Goal: Find specific page/section

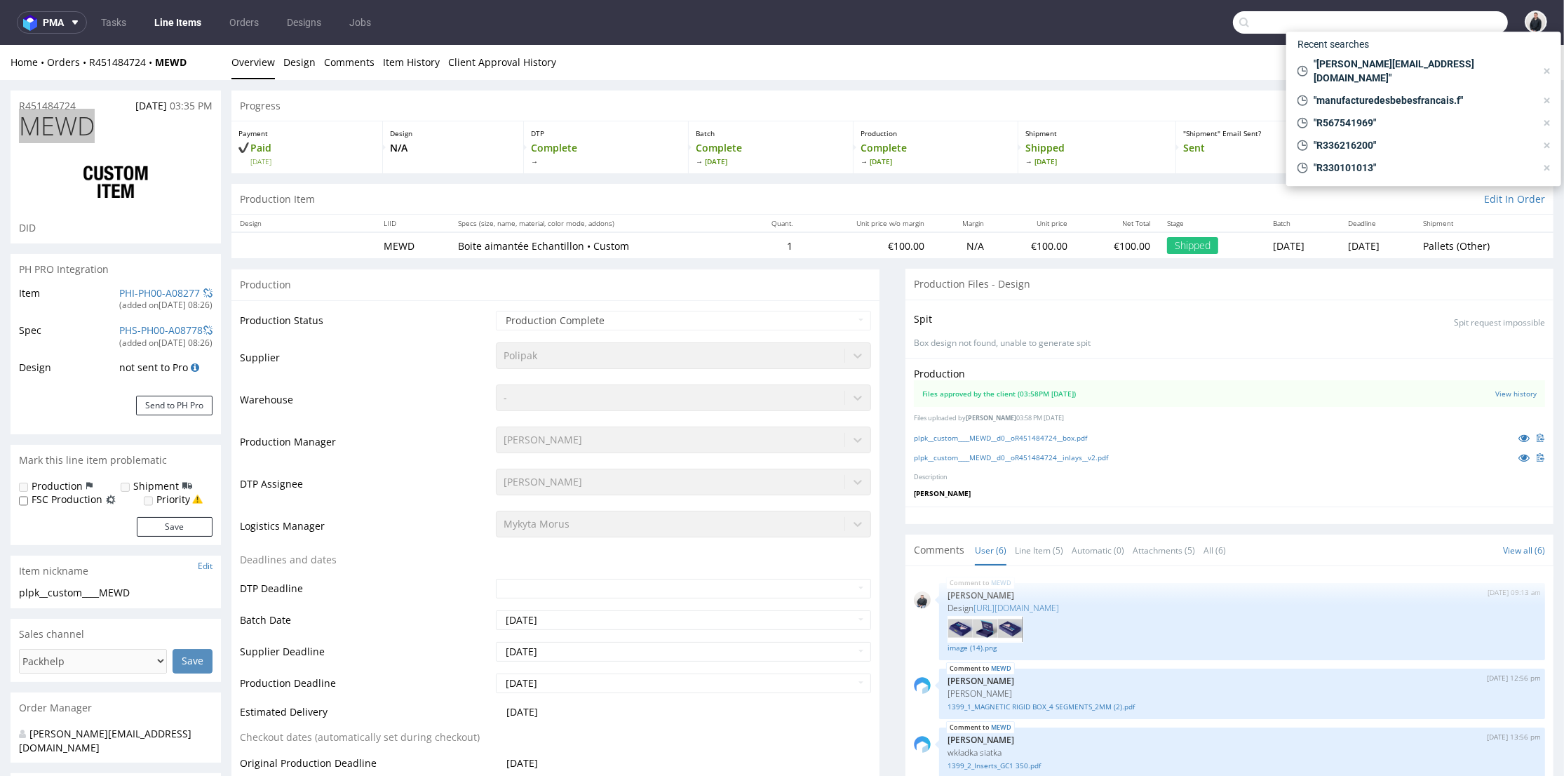
click at [1466, 14] on input "text" at bounding box center [1370, 22] width 275 height 22
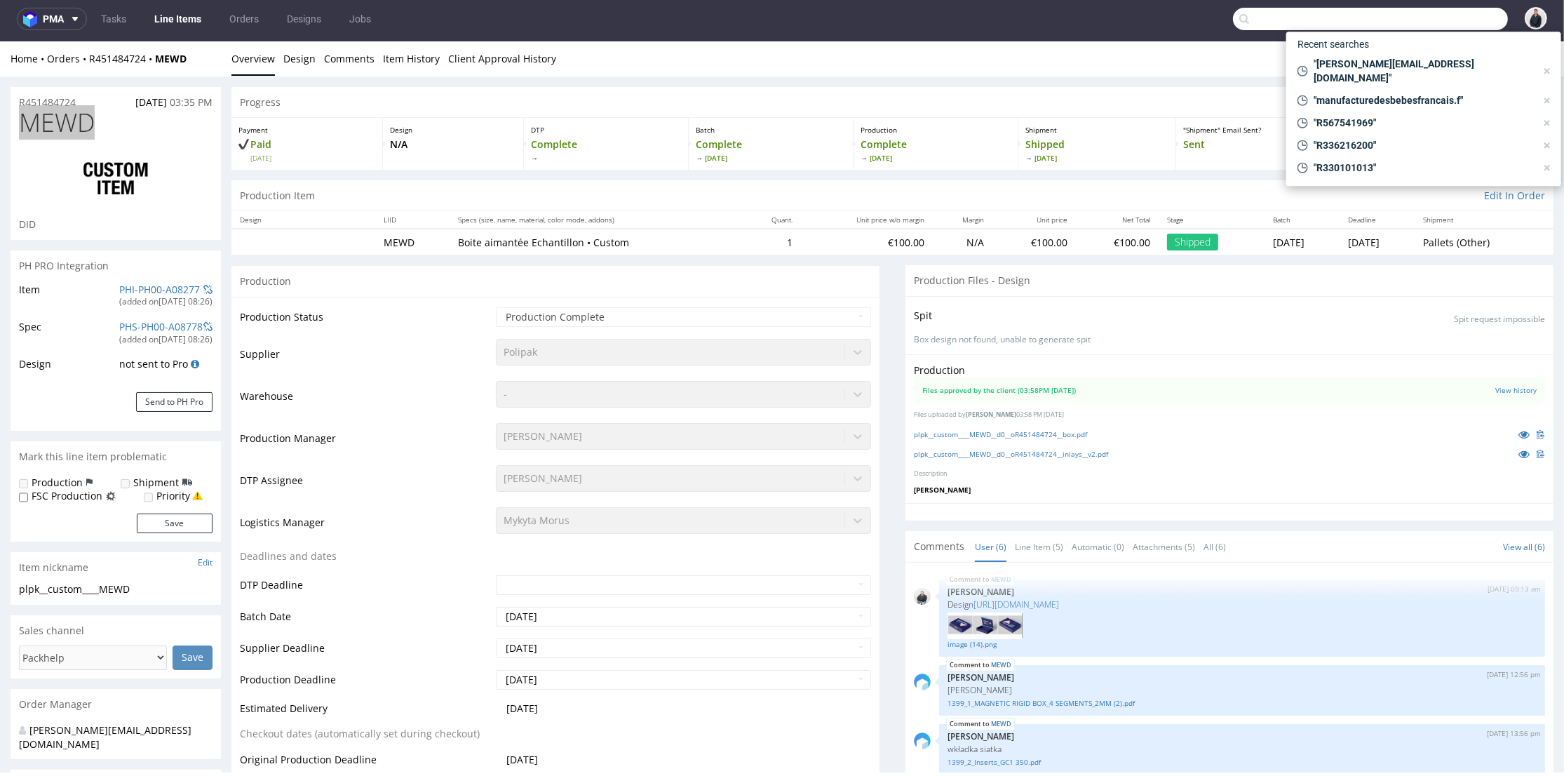
scroll to position [161, 0]
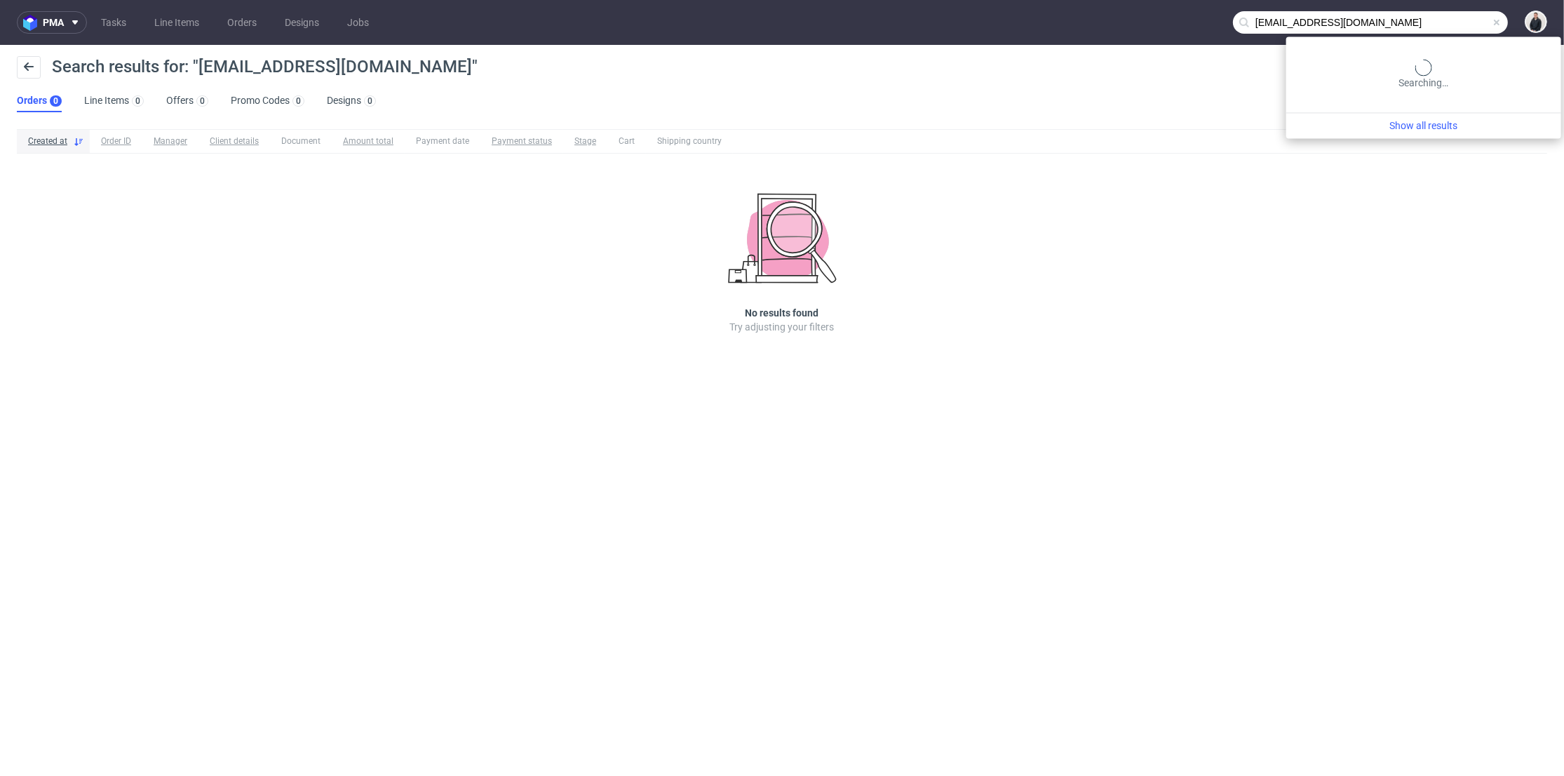
click at [1426, 21] on input "[EMAIL_ADDRESS][DOMAIN_NAME]" at bounding box center [1370, 22] width 275 height 22
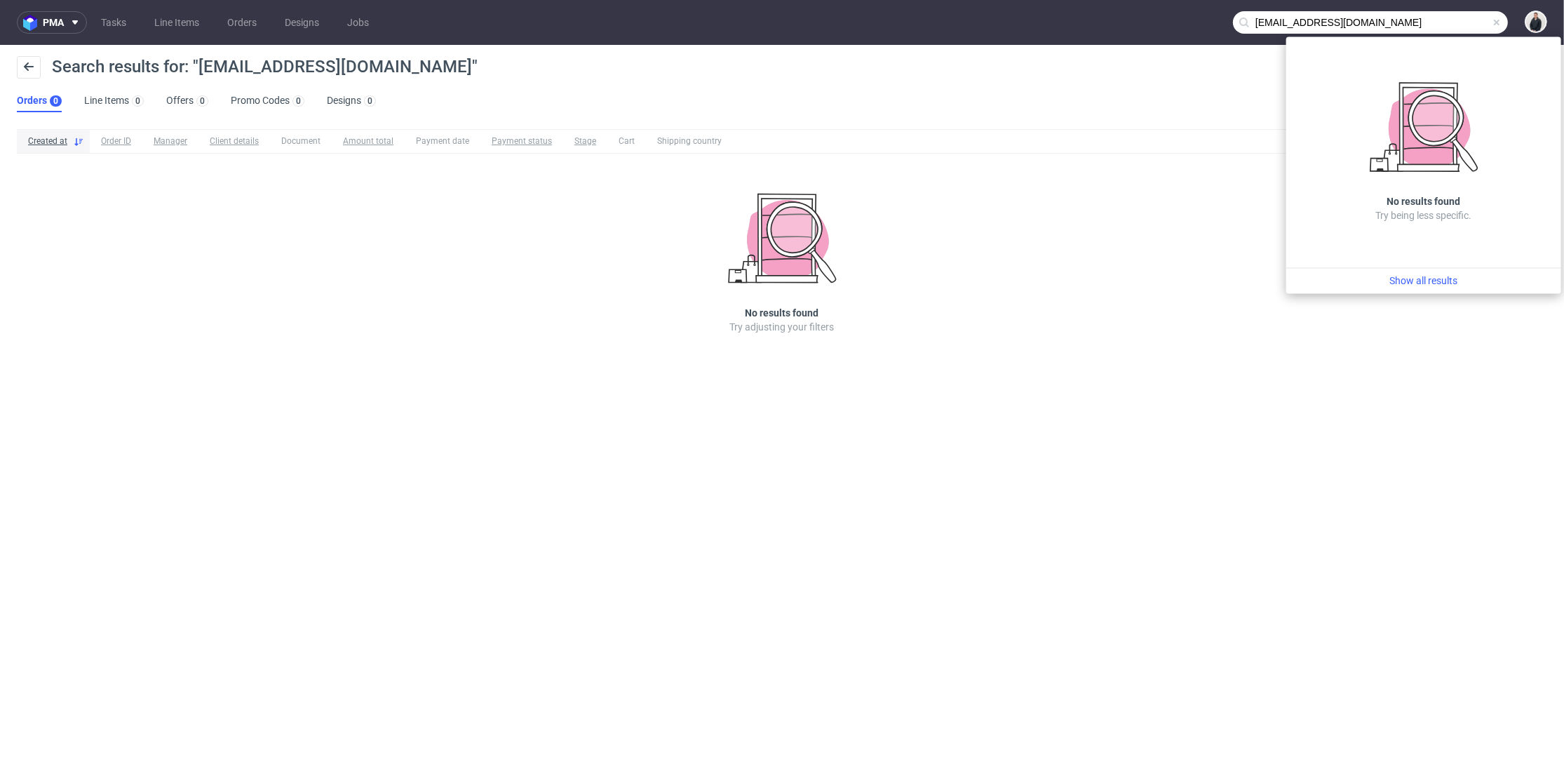
drag, startPoint x: 1252, startPoint y: 19, endPoint x: 1245, endPoint y: 20, distance: 7.2
click at [1245, 20] on div "[EMAIL_ADDRESS][DOMAIN_NAME]" at bounding box center [1370, 22] width 275 height 22
type input "[DOMAIN_NAME]"
